Goal: Obtain resource: Download file/media

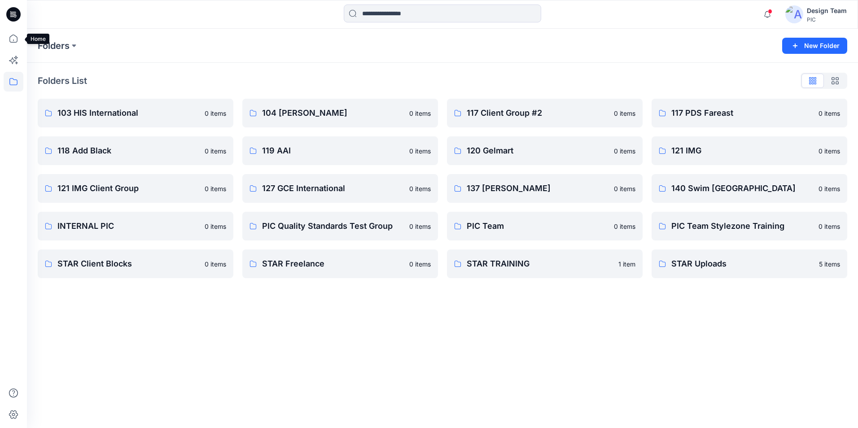
click at [14, 34] on icon at bounding box center [14, 39] width 20 height 20
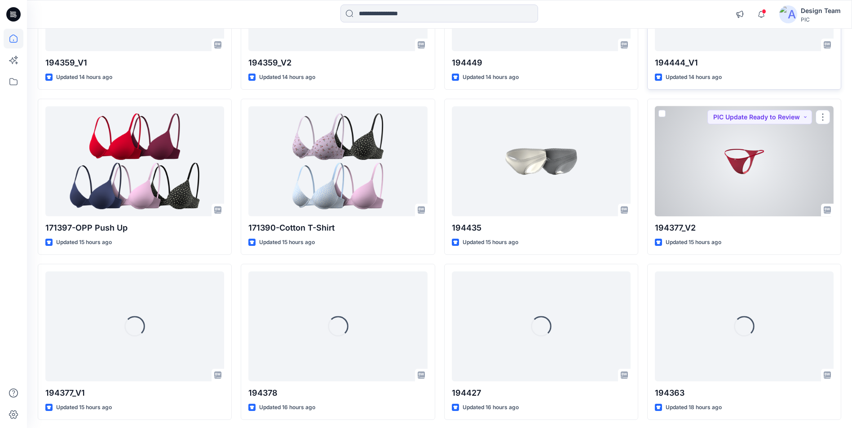
scroll to position [362, 0]
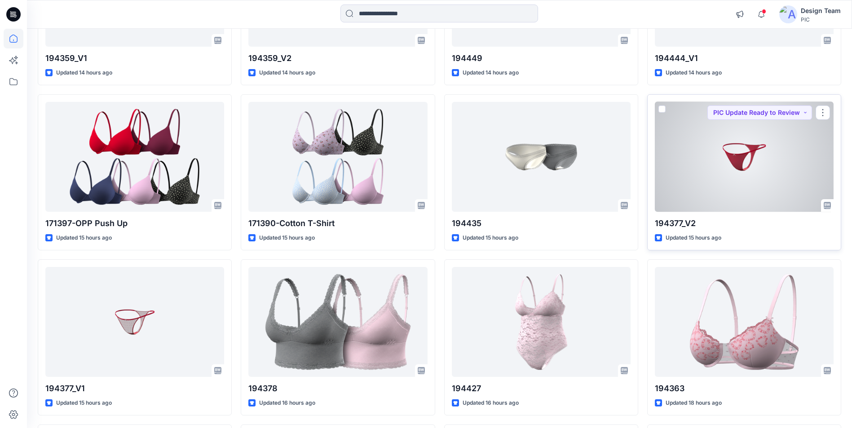
click at [743, 156] on div at bounding box center [744, 157] width 179 height 110
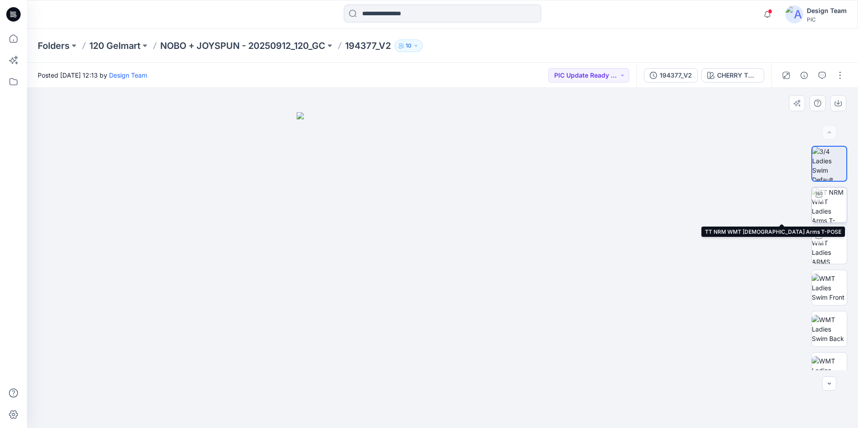
click at [832, 200] on img at bounding box center [829, 205] width 35 height 35
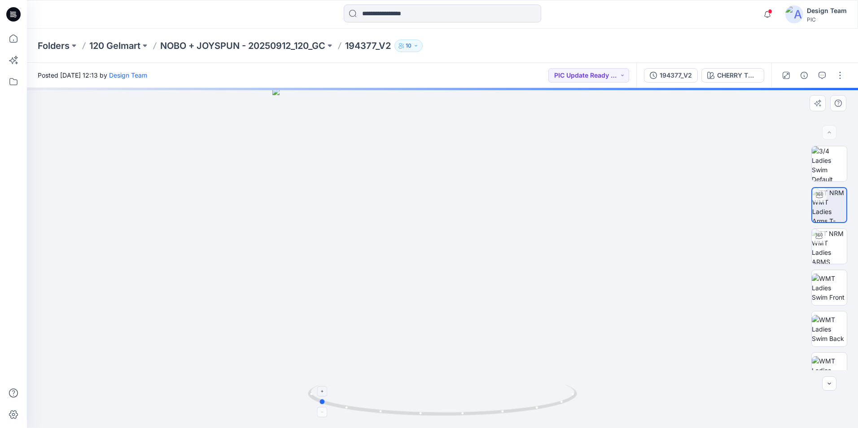
drag, startPoint x: 543, startPoint y: 410, endPoint x: 418, endPoint y: 410, distance: 124.4
click at [418, 410] on icon at bounding box center [444, 402] width 272 height 34
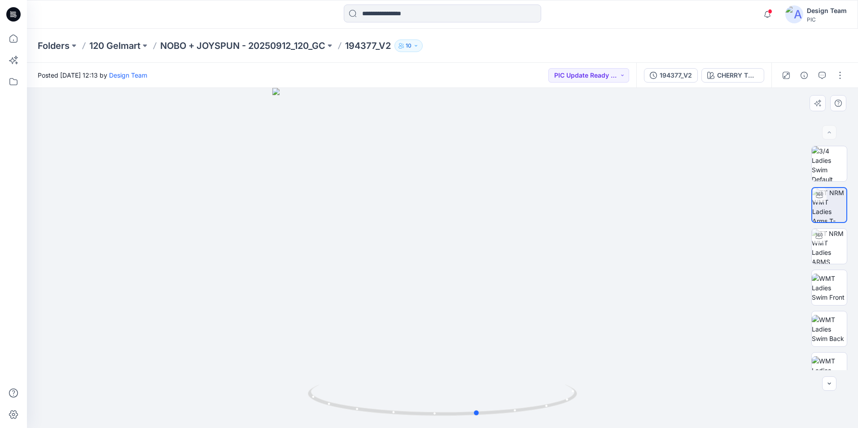
drag, startPoint x: 464, startPoint y: 420, endPoint x: 624, endPoint y: 414, distance: 159.9
click at [624, 414] on div at bounding box center [442, 258] width 831 height 340
click at [690, 75] on div "194377_V2" at bounding box center [676, 75] width 32 height 10
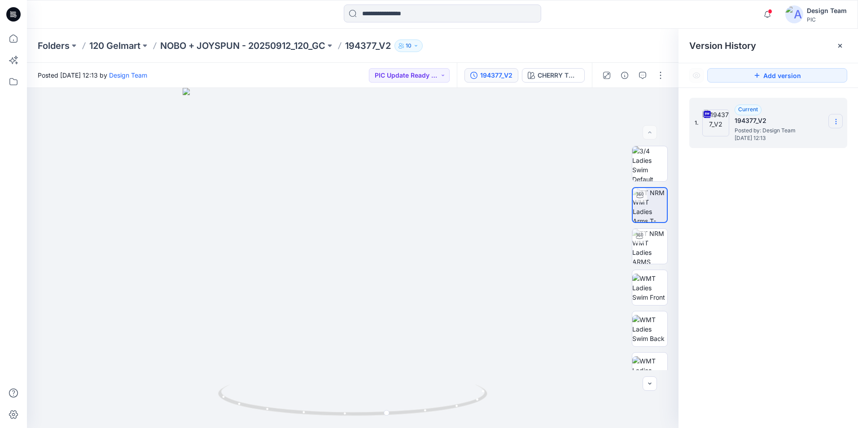
click at [834, 123] on icon at bounding box center [836, 121] width 7 height 7
click at [808, 139] on span "Download Source BW File" at bounding box center [790, 139] width 75 height 11
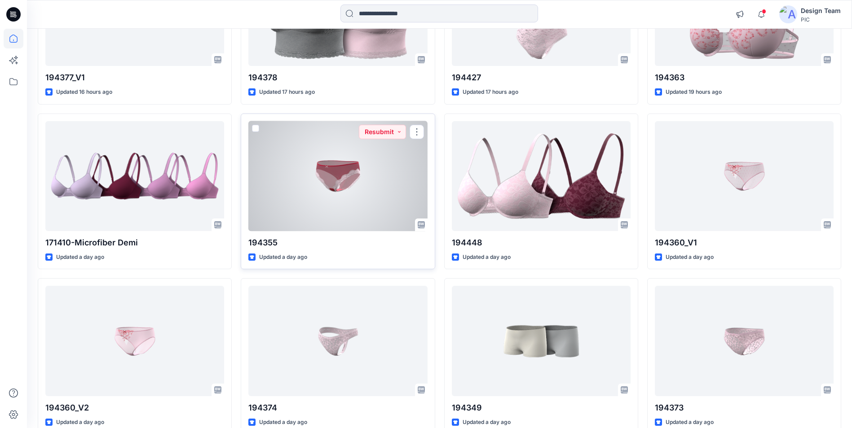
scroll to position [723, 0]
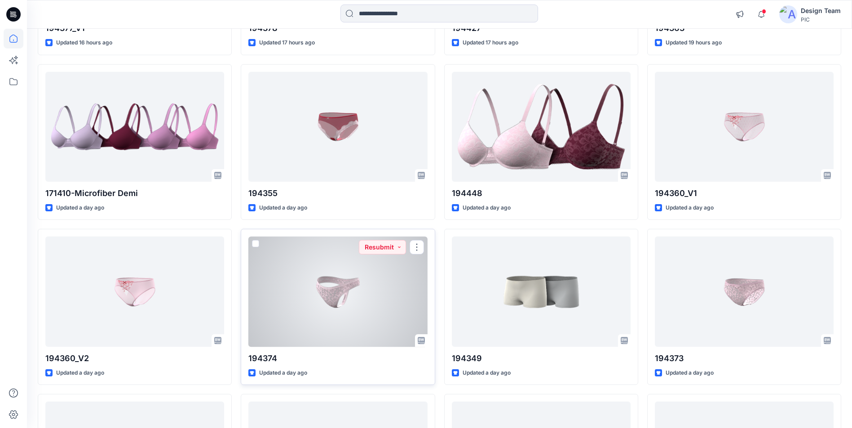
click at [382, 298] on div at bounding box center [337, 292] width 179 height 110
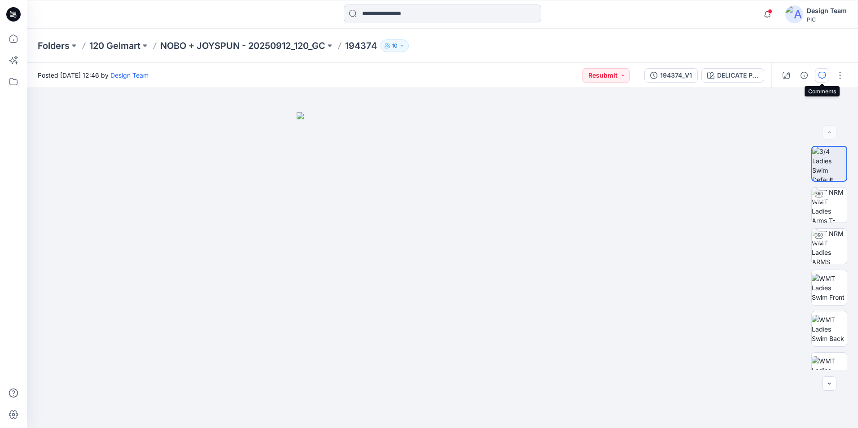
click at [820, 76] on icon "button" at bounding box center [822, 75] width 7 height 7
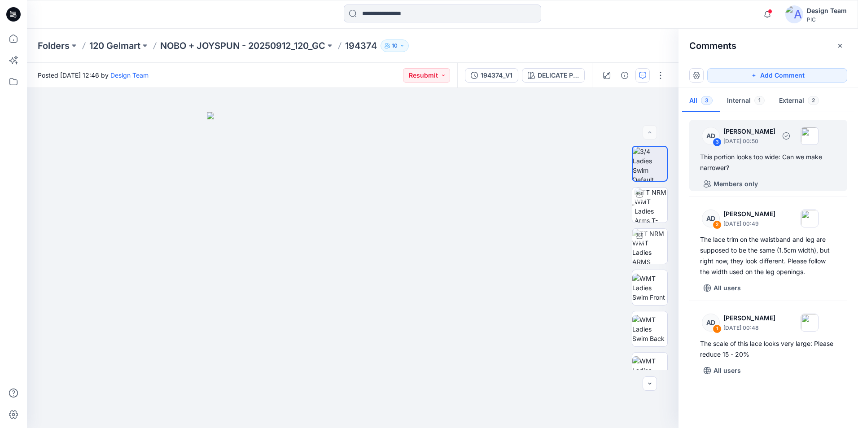
click at [819, 131] on img at bounding box center [810, 136] width 18 height 18
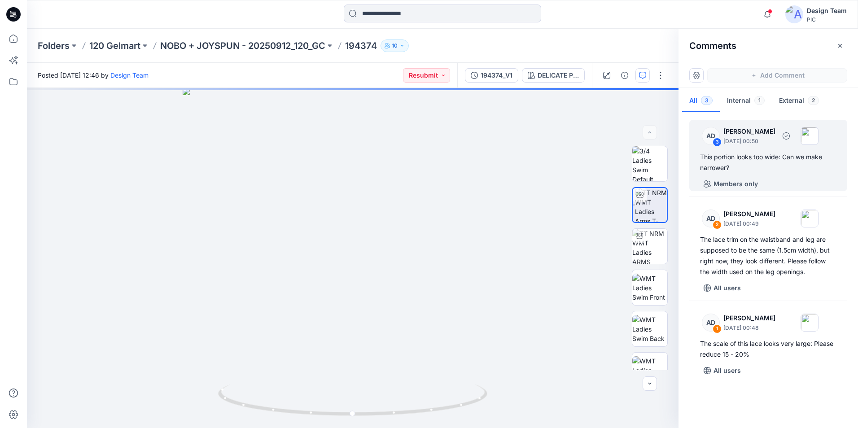
click at [741, 161] on div "This portion looks too wide: Can we make narrower?" at bounding box center [768, 163] width 136 height 22
click at [737, 154] on div "This portion looks too wide: Can we make narrower?" at bounding box center [768, 163] width 136 height 22
click at [652, 205] on img at bounding box center [651, 205] width 32 height 34
click at [716, 141] on div "3" at bounding box center [717, 142] width 9 height 9
click at [748, 100] on button "Internal 1" at bounding box center [746, 101] width 52 height 23
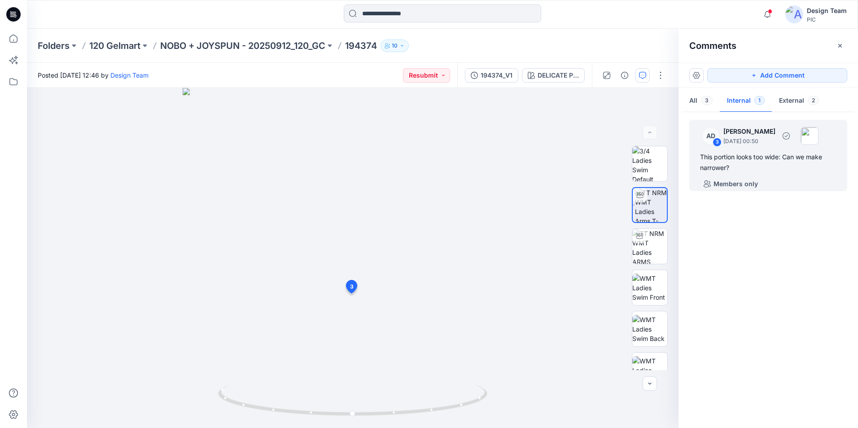
click at [717, 141] on div "3" at bounding box center [717, 142] width 9 height 9
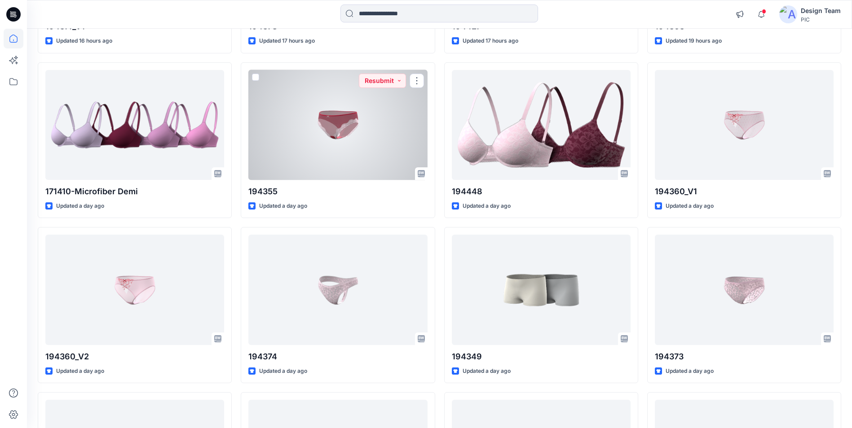
scroll to position [859, 0]
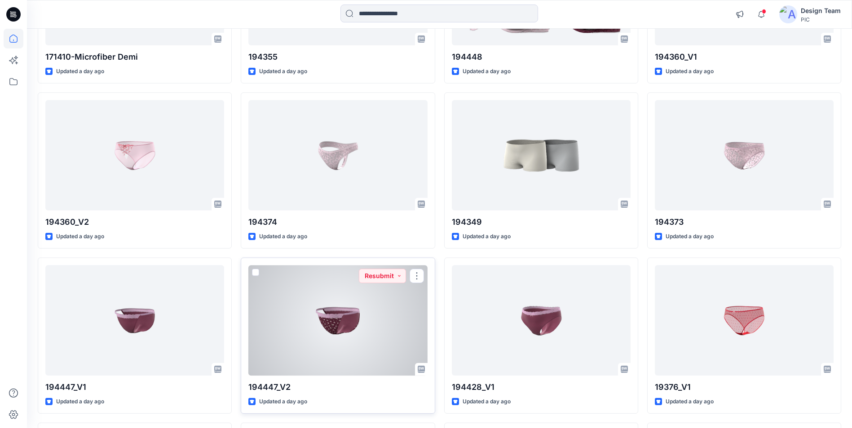
click at [325, 305] on div at bounding box center [337, 320] width 179 height 110
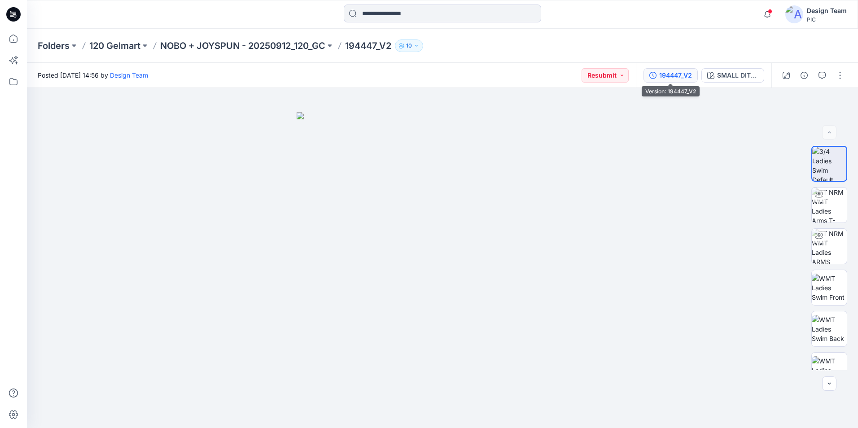
click at [678, 77] on div "194447_V2" at bounding box center [676, 75] width 33 height 10
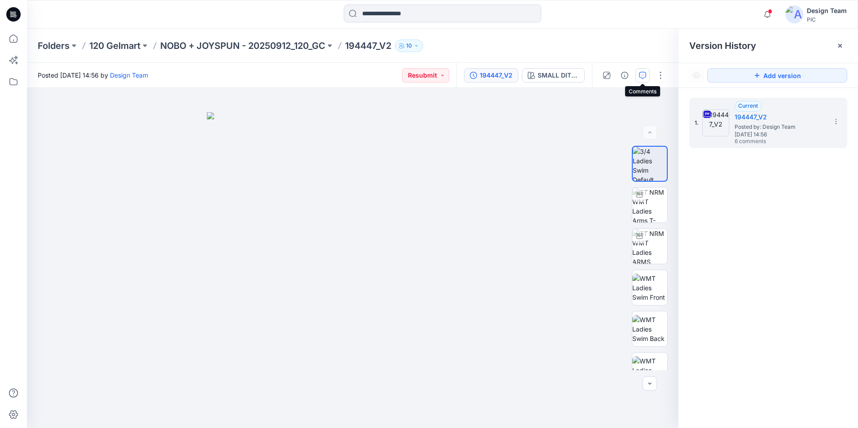
click at [642, 74] on icon "button" at bounding box center [642, 75] width 7 height 7
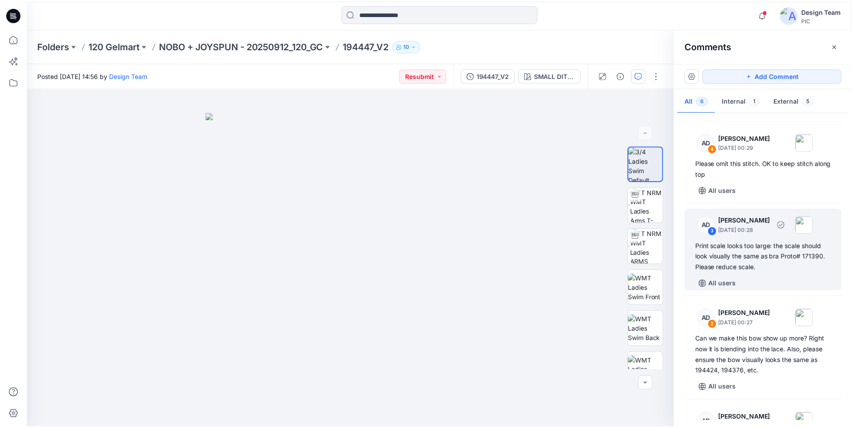
scroll to position [224, 0]
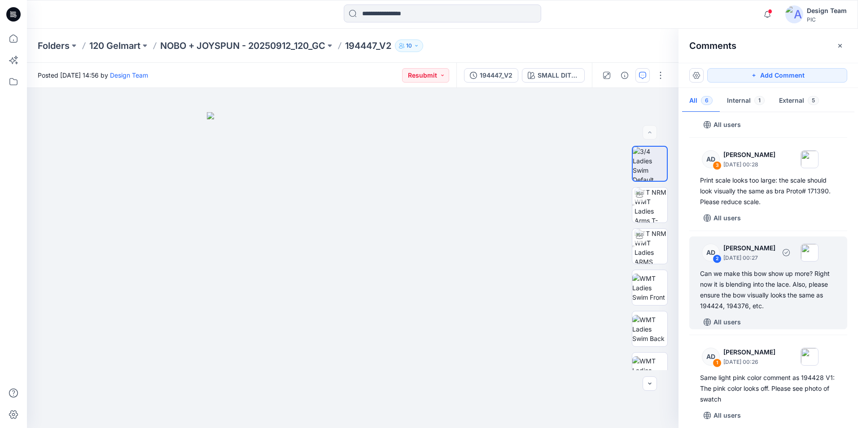
click at [783, 301] on div "Can we make this bow show up more? Right now it is blending into the lace. Also…" at bounding box center [768, 289] width 136 height 43
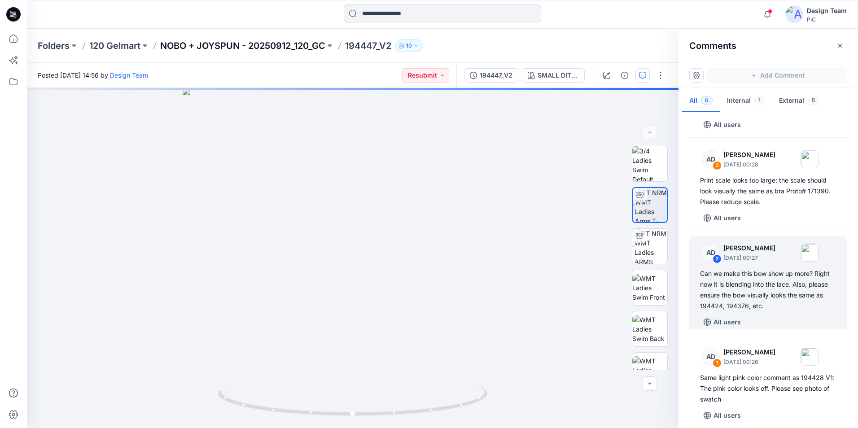
click at [204, 44] on p "NOBO + JOYSPUN - 20250912_120_GC" at bounding box center [242, 46] width 165 height 13
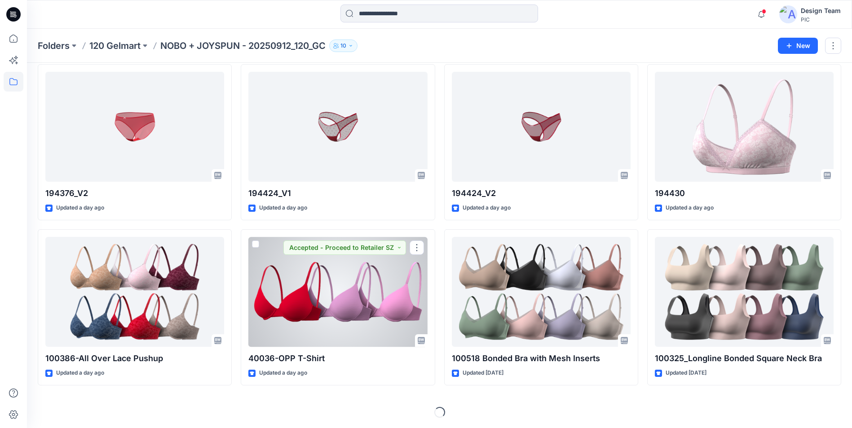
scroll to position [1193, 0]
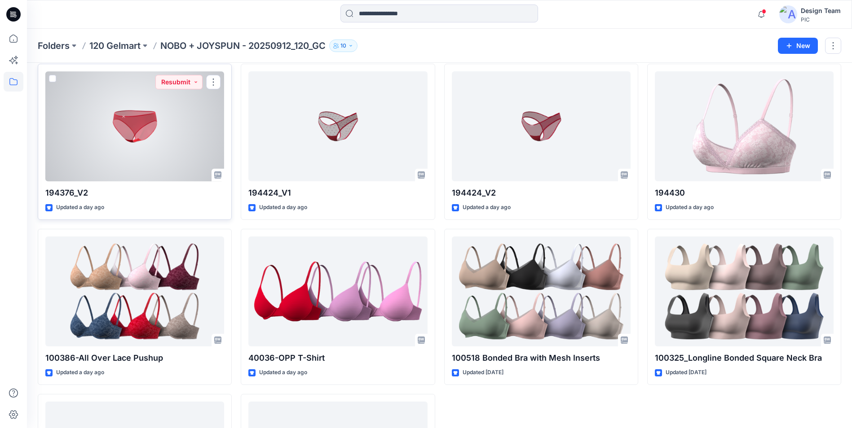
click at [167, 144] on div at bounding box center [134, 126] width 179 height 110
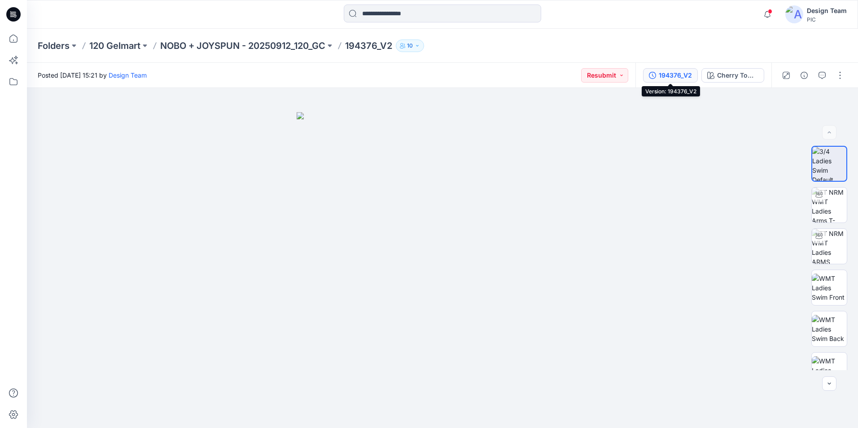
click at [678, 72] on div "194376_V2" at bounding box center [675, 75] width 33 height 10
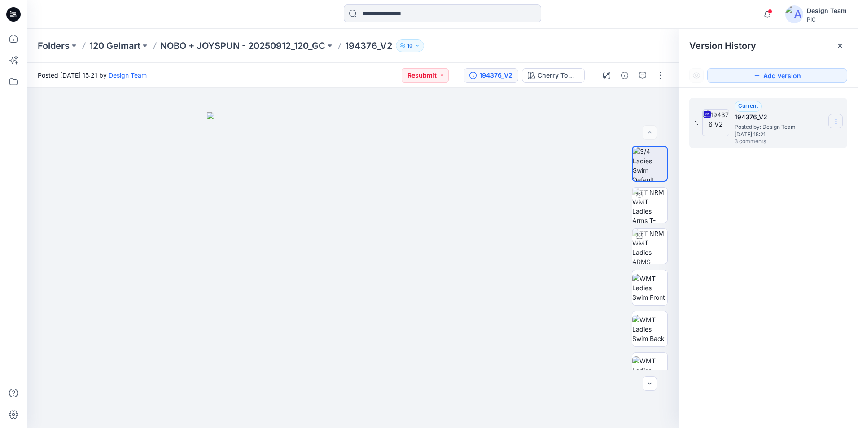
click at [836, 125] on icon at bounding box center [836, 121] width 7 height 7
click at [786, 138] on span "Download Source BW File" at bounding box center [790, 139] width 75 height 11
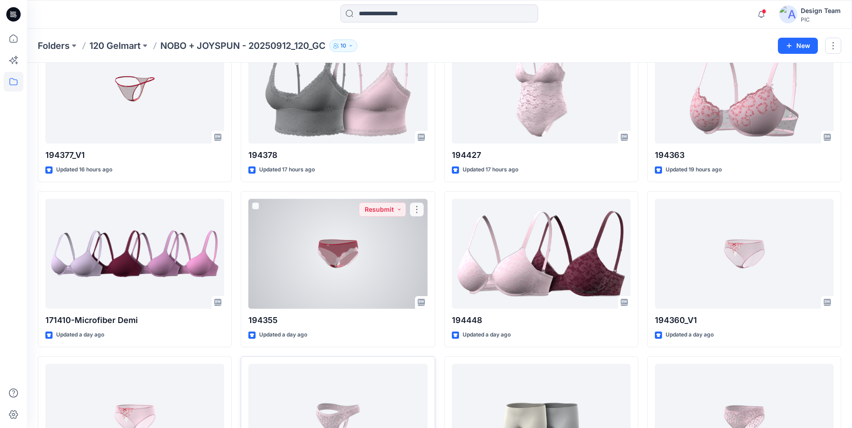
scroll to position [565, 0]
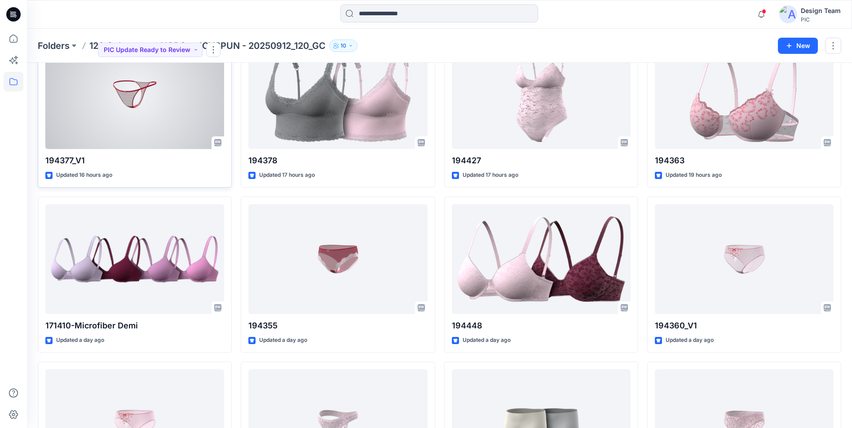
click at [149, 106] on div at bounding box center [134, 94] width 179 height 110
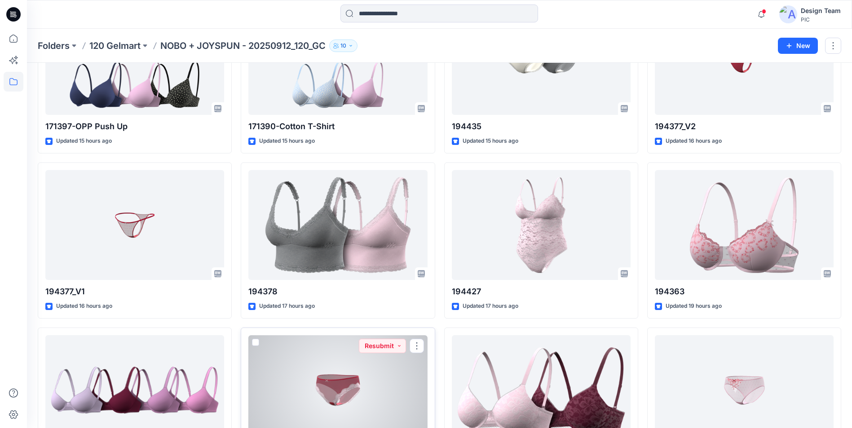
scroll to position [428, 0]
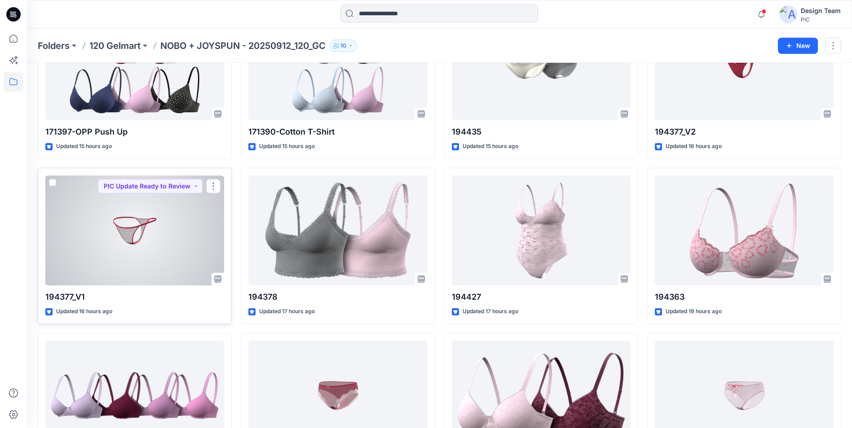
click at [176, 258] on div at bounding box center [134, 231] width 179 height 110
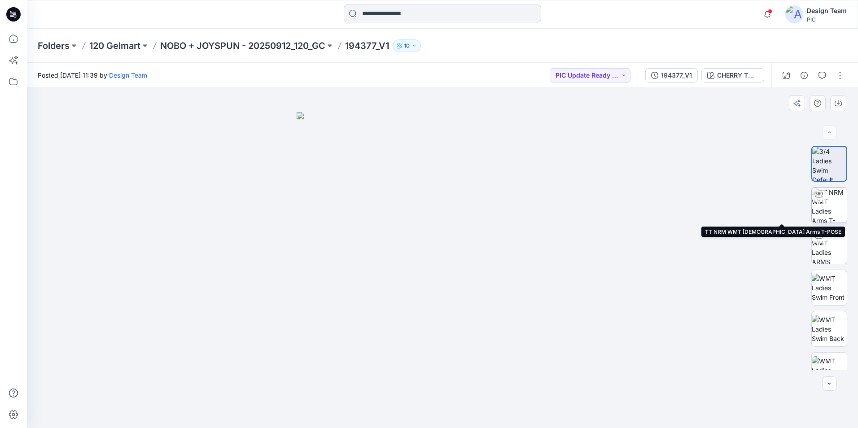
click at [827, 216] on img at bounding box center [829, 205] width 35 height 35
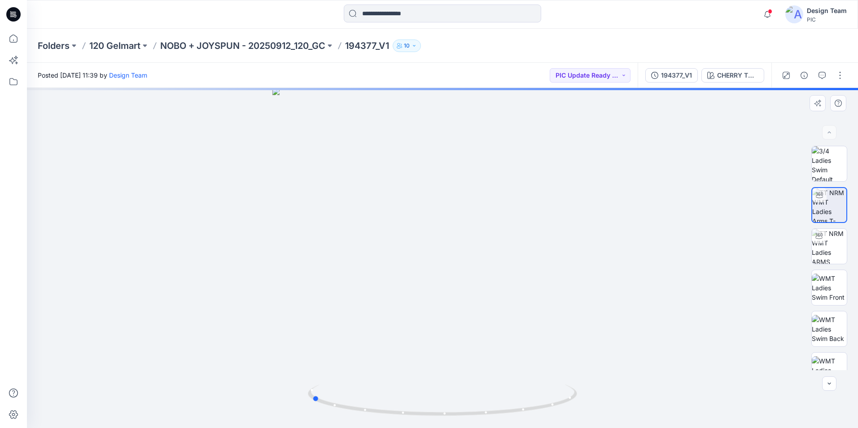
drag, startPoint x: 518, startPoint y: 412, endPoint x: 121, endPoint y: 370, distance: 399.0
click at [121, 370] on div at bounding box center [442, 258] width 831 height 340
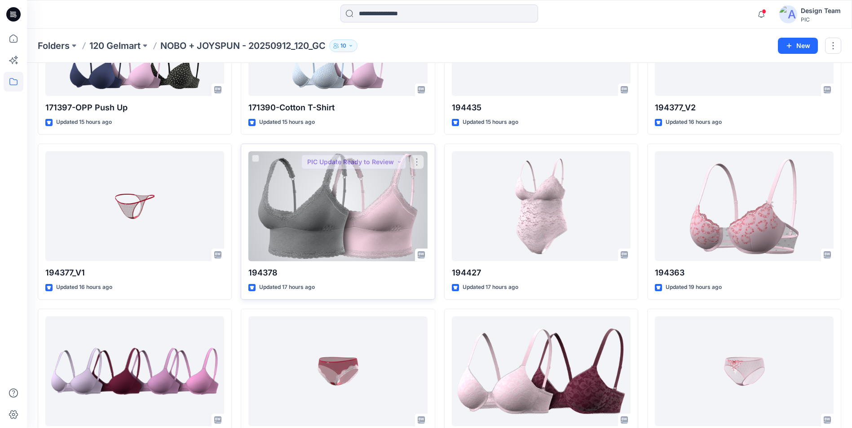
scroll to position [539, 0]
